Goal: Find specific page/section: Find specific page/section

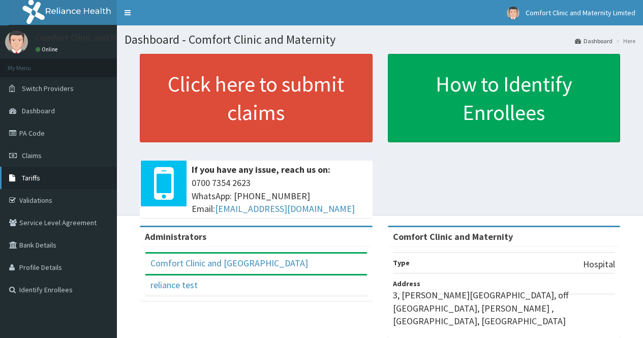
click at [34, 178] on span "Tariffs" at bounding box center [31, 177] width 18 height 9
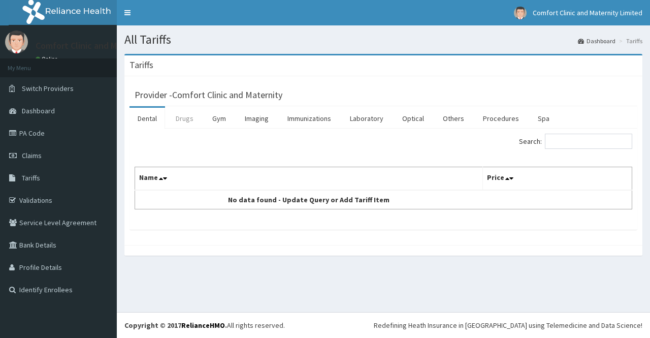
click at [187, 115] on link "Drugs" at bounding box center [185, 118] width 34 height 21
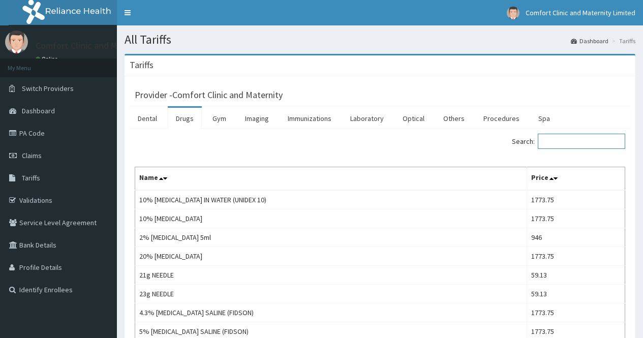
click at [569, 142] on input "Search:" at bounding box center [581, 141] width 87 height 15
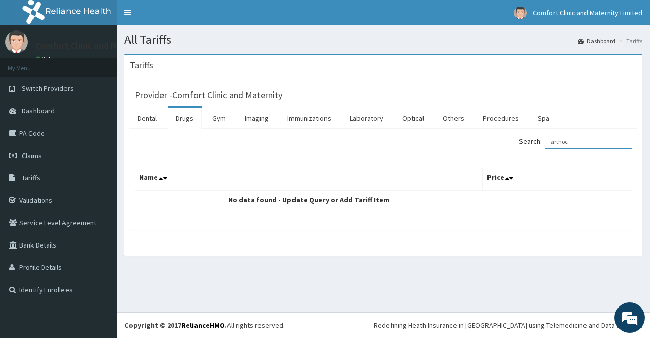
type input "arthoc"
